Goal: Information Seeking & Learning: Learn about a topic

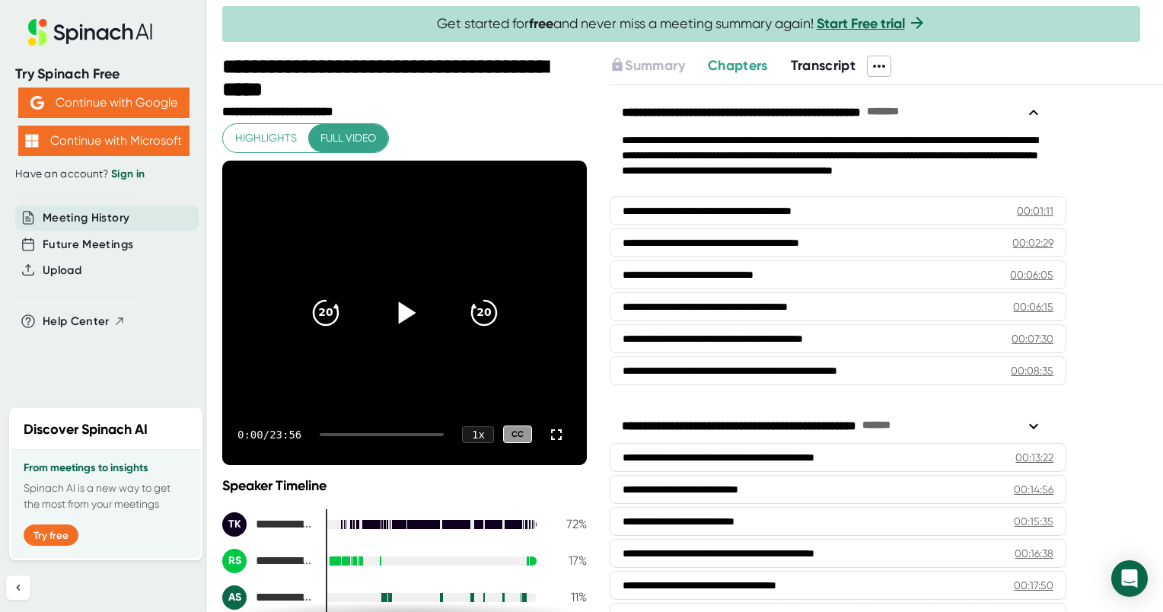
click at [402, 311] on icon at bounding box center [407, 312] width 18 height 22
click at [343, 434] on div at bounding box center [382, 434] width 124 height 3
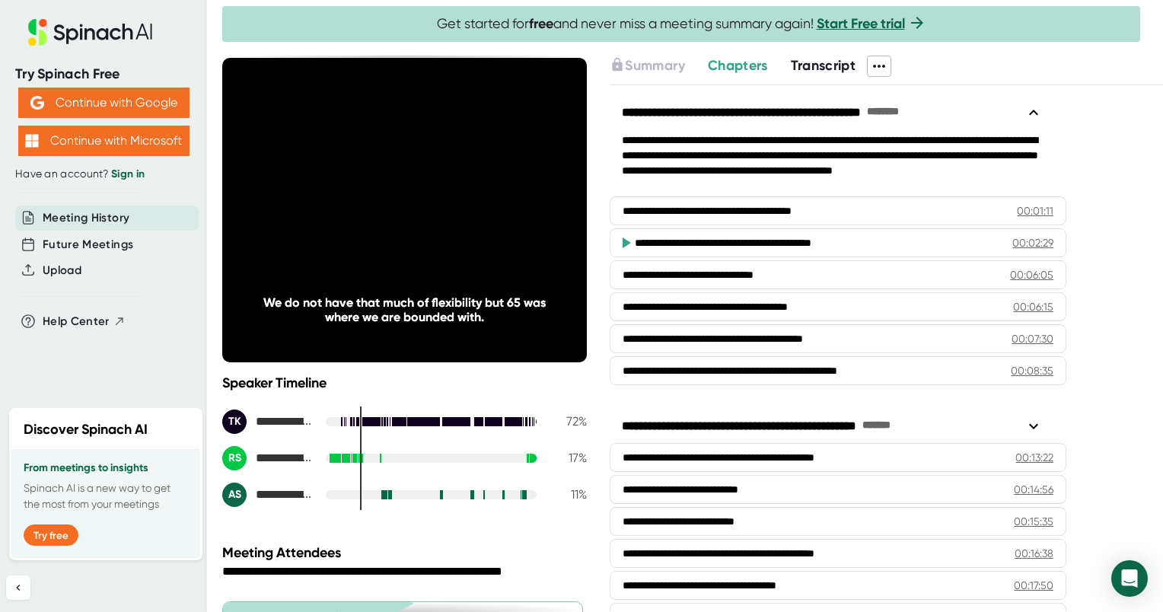
scroll to position [104, 0]
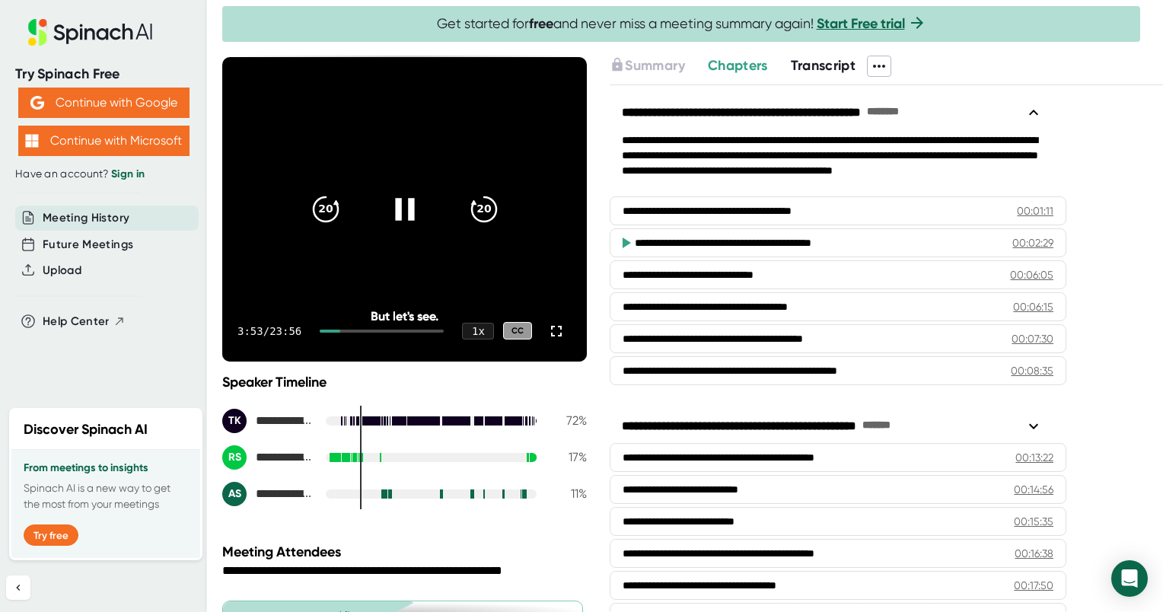
click at [368, 332] on div "3:53 / 23:56 1 x CC" at bounding box center [404, 331] width 365 height 61
click at [359, 330] on div at bounding box center [382, 331] width 124 height 3
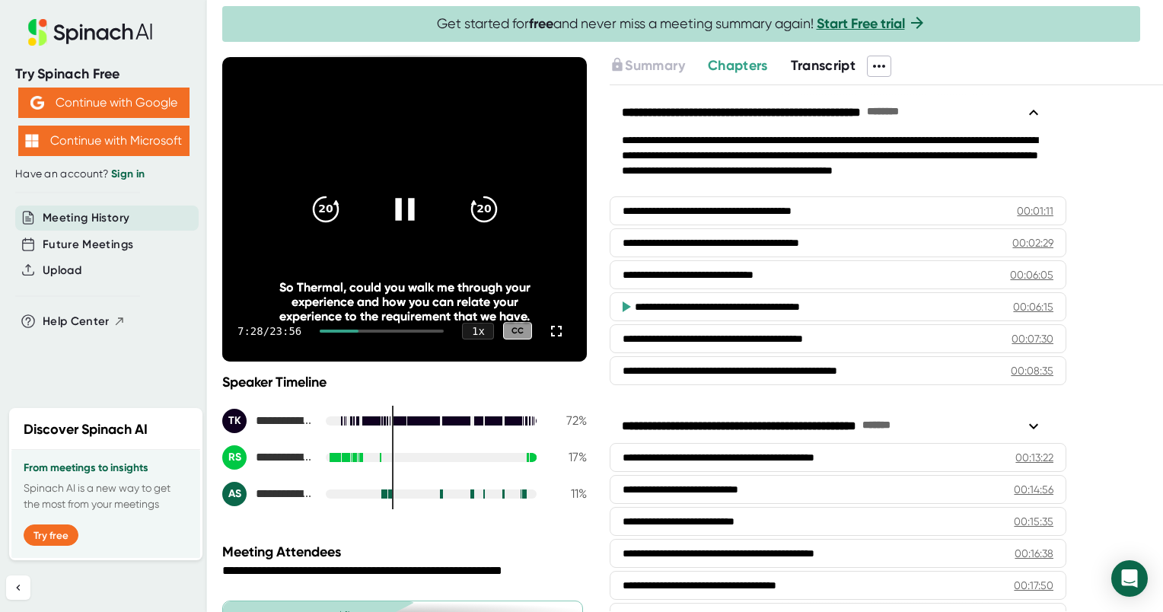
click at [387, 327] on div "7:28 / 23:56 1 x CC" at bounding box center [404, 331] width 365 height 61
click at [384, 330] on div at bounding box center [382, 331] width 124 height 3
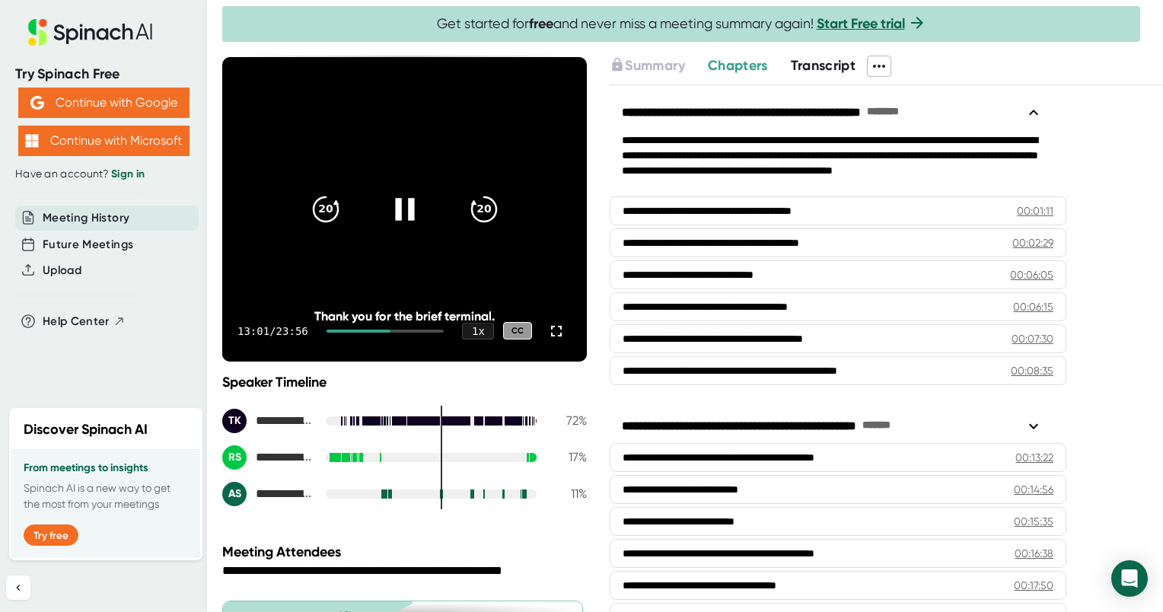
click at [402, 330] on div at bounding box center [386, 331] width 118 height 3
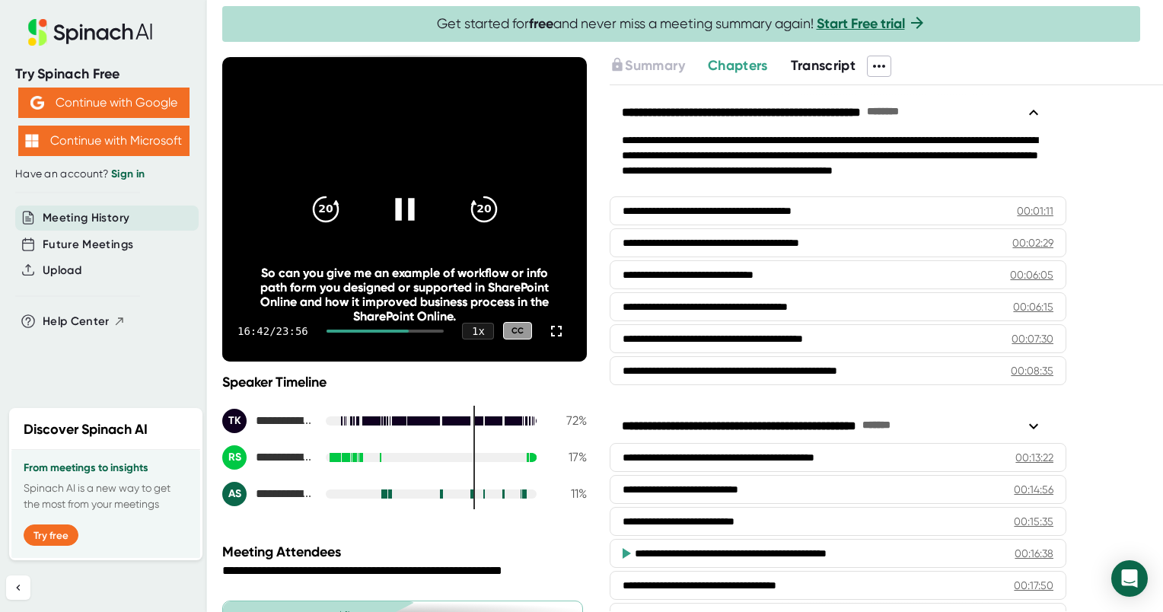
click at [416, 330] on div at bounding box center [386, 331] width 118 height 3
click at [395, 215] on icon at bounding box center [404, 209] width 19 height 22
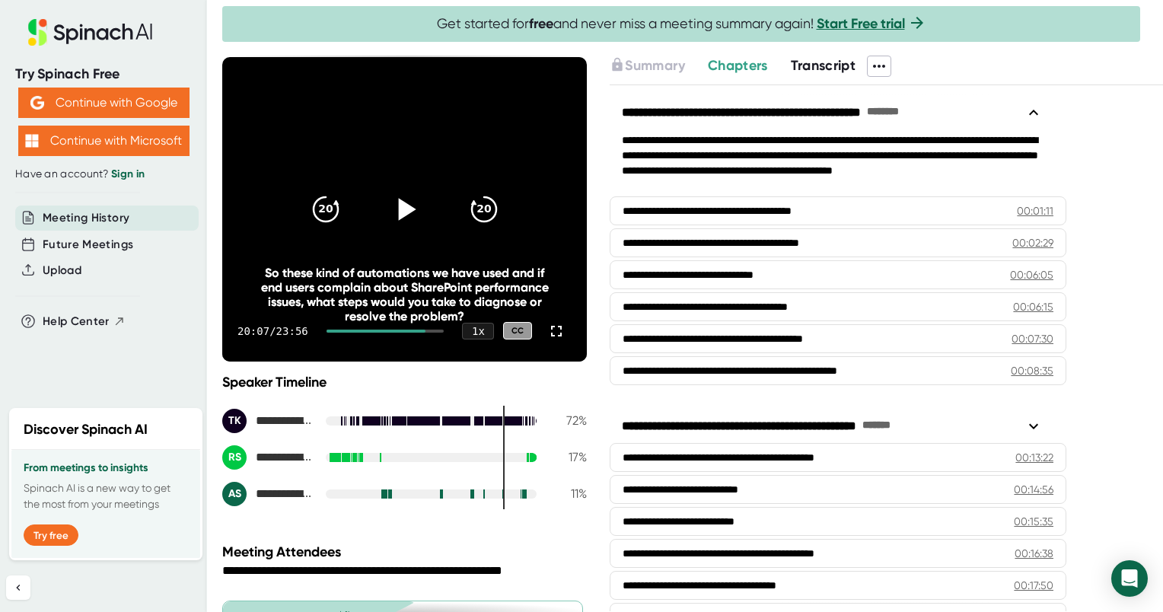
scroll to position [198, 0]
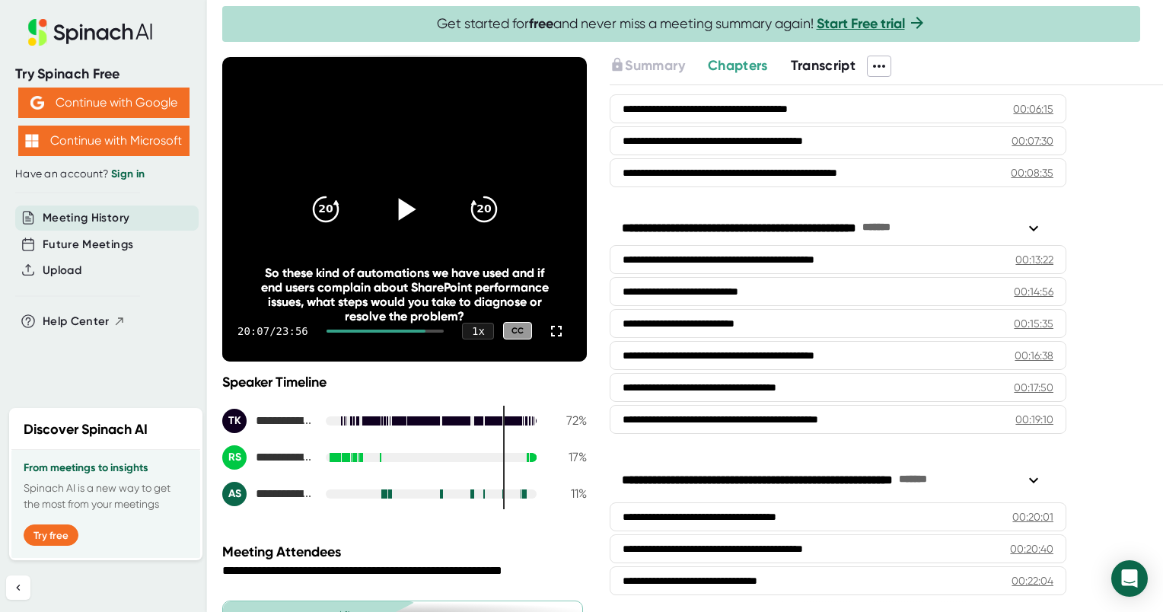
click at [1036, 477] on icon at bounding box center [1034, 480] width 18 height 18
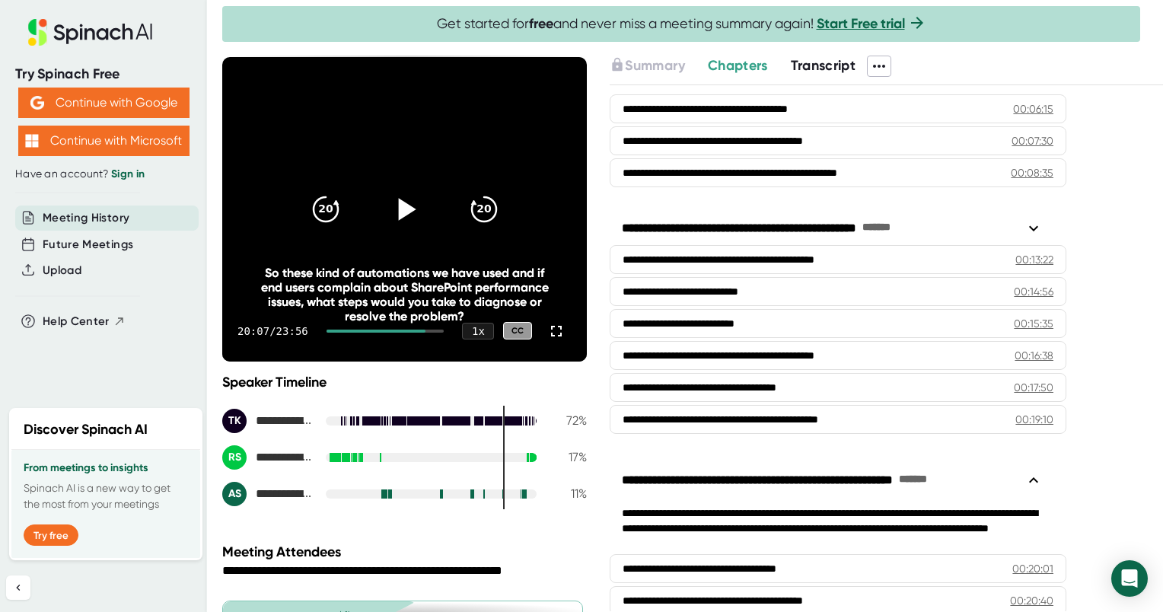
click at [1036, 477] on icon at bounding box center [1034, 480] width 18 height 18
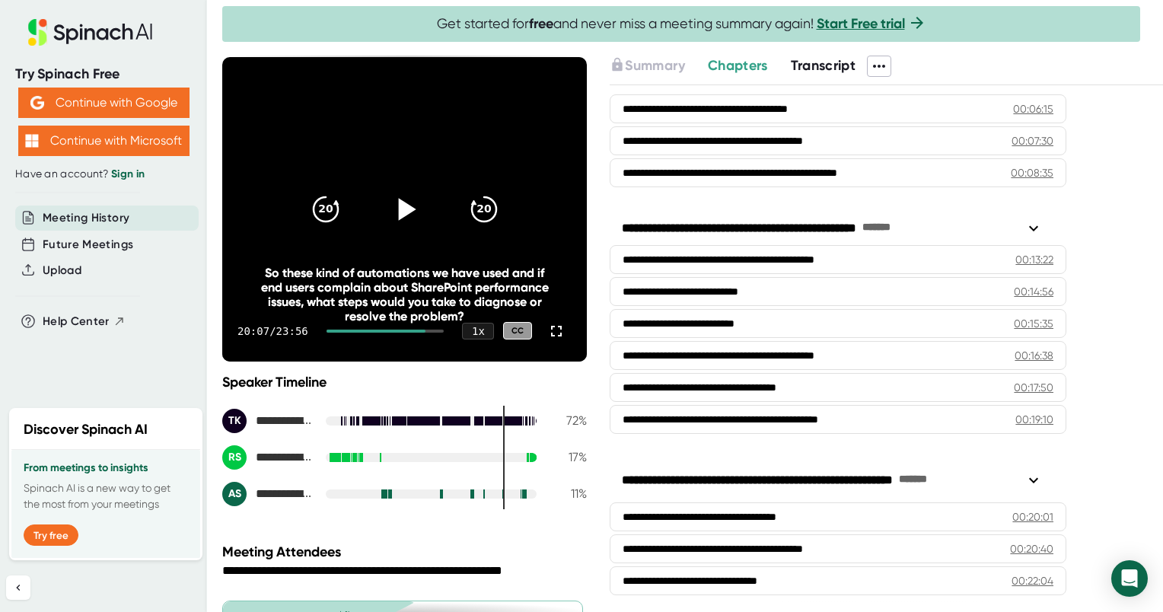
click at [744, 69] on span "Chapters" at bounding box center [738, 65] width 60 height 17
click at [824, 63] on span "Transcript" at bounding box center [823, 65] width 65 height 17
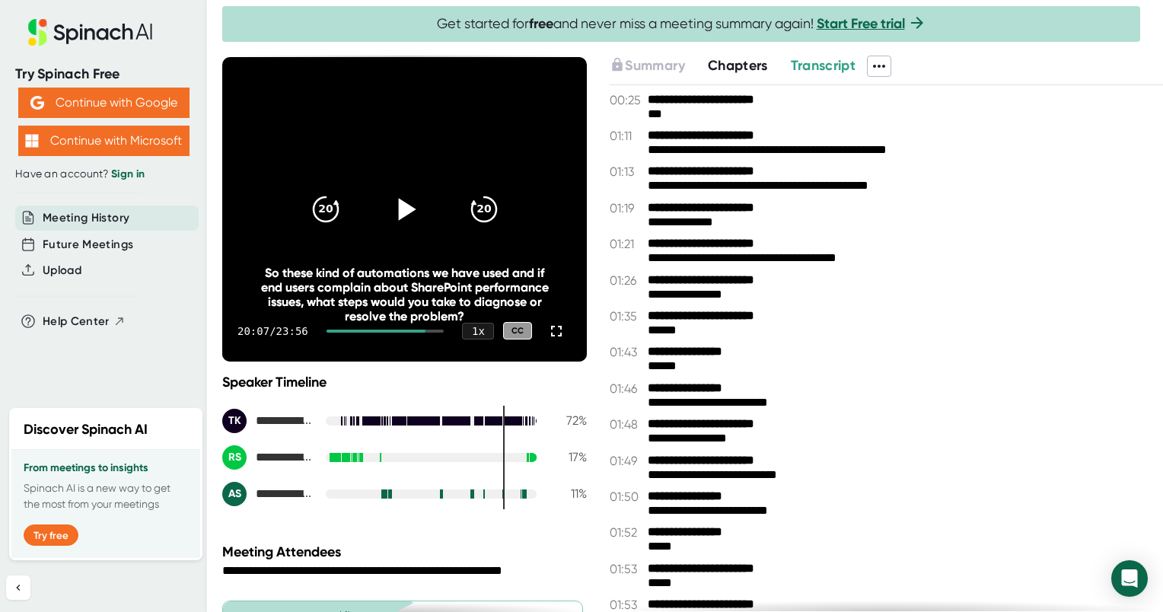
click at [722, 70] on span "Chapters" at bounding box center [738, 65] width 60 height 17
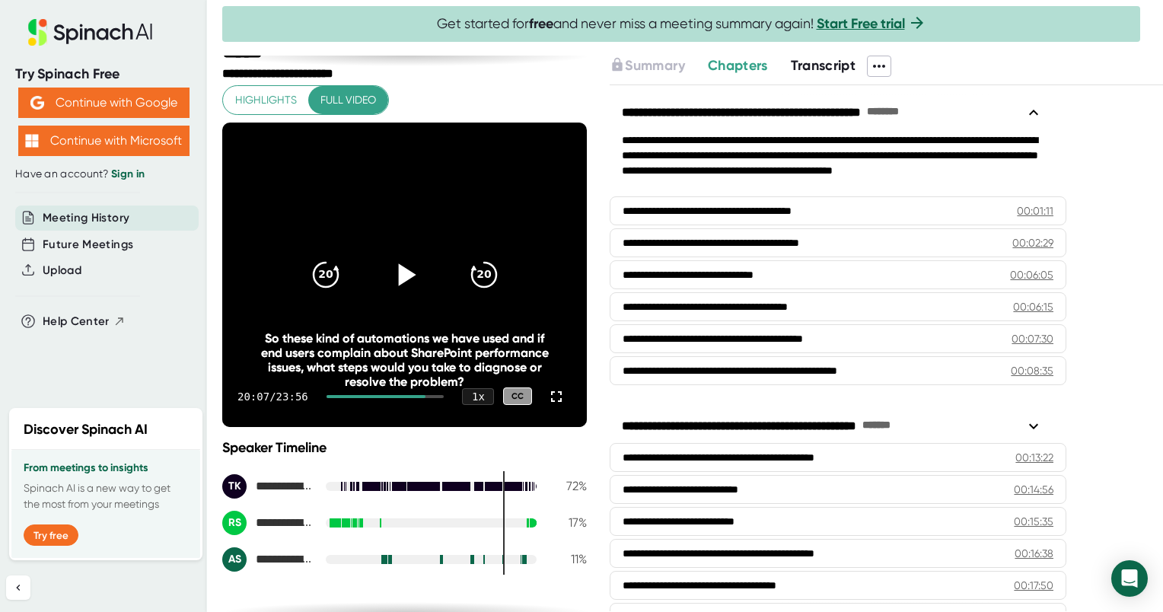
scroll to position [10, 0]
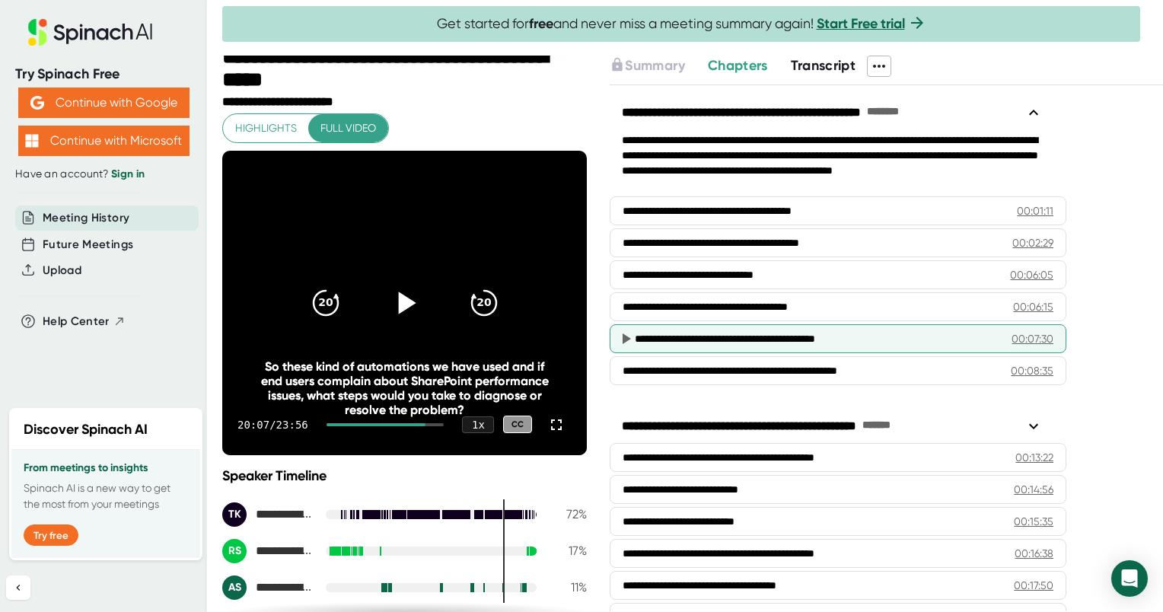
click at [1023, 338] on div "00:07:30" at bounding box center [1033, 338] width 42 height 15
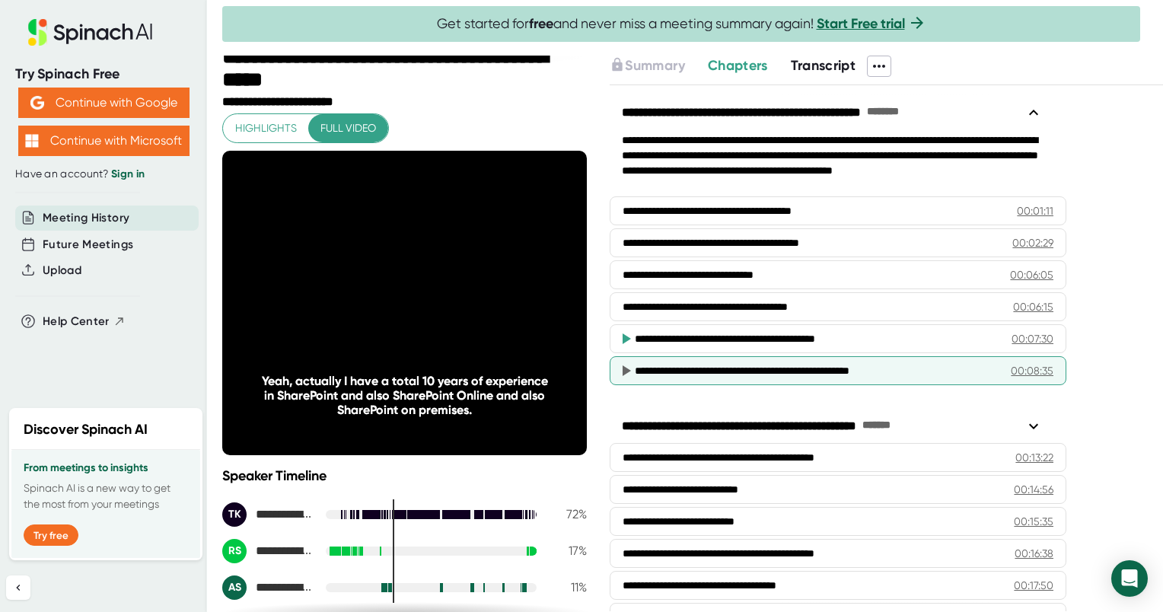
click at [656, 367] on div "**********" at bounding box center [811, 370] width 353 height 15
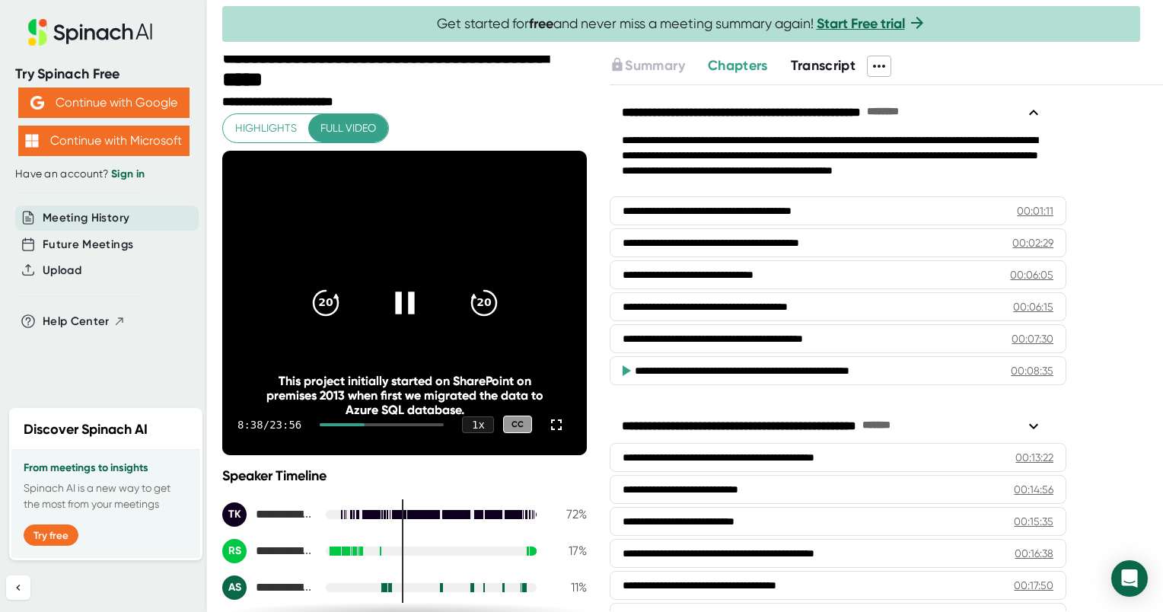
click at [400, 301] on icon at bounding box center [405, 302] width 38 height 38
